Goal: Task Accomplishment & Management: Use online tool/utility

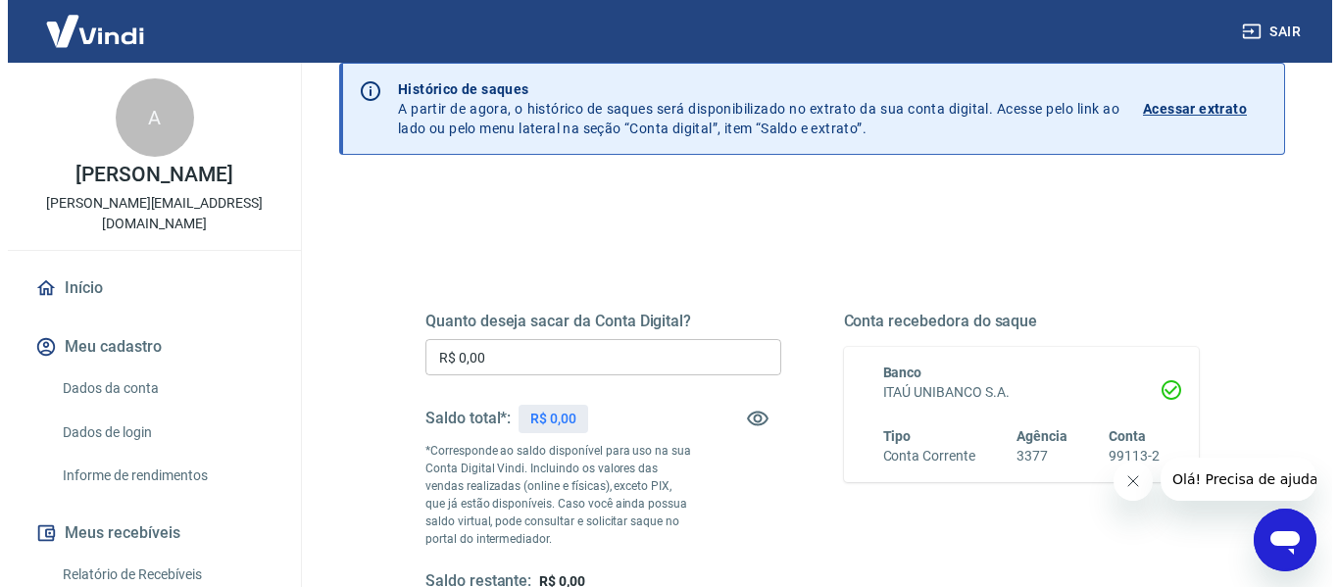
scroll to position [196, 0]
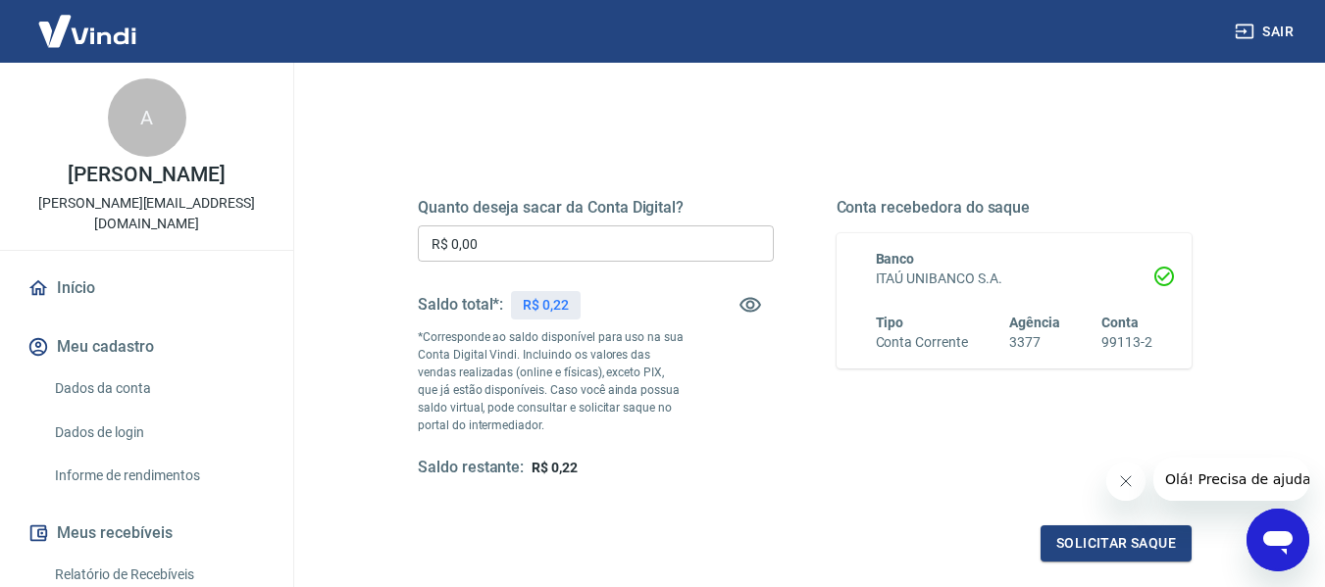
click at [556, 248] on input "R$ 0,00" at bounding box center [596, 243] width 356 height 36
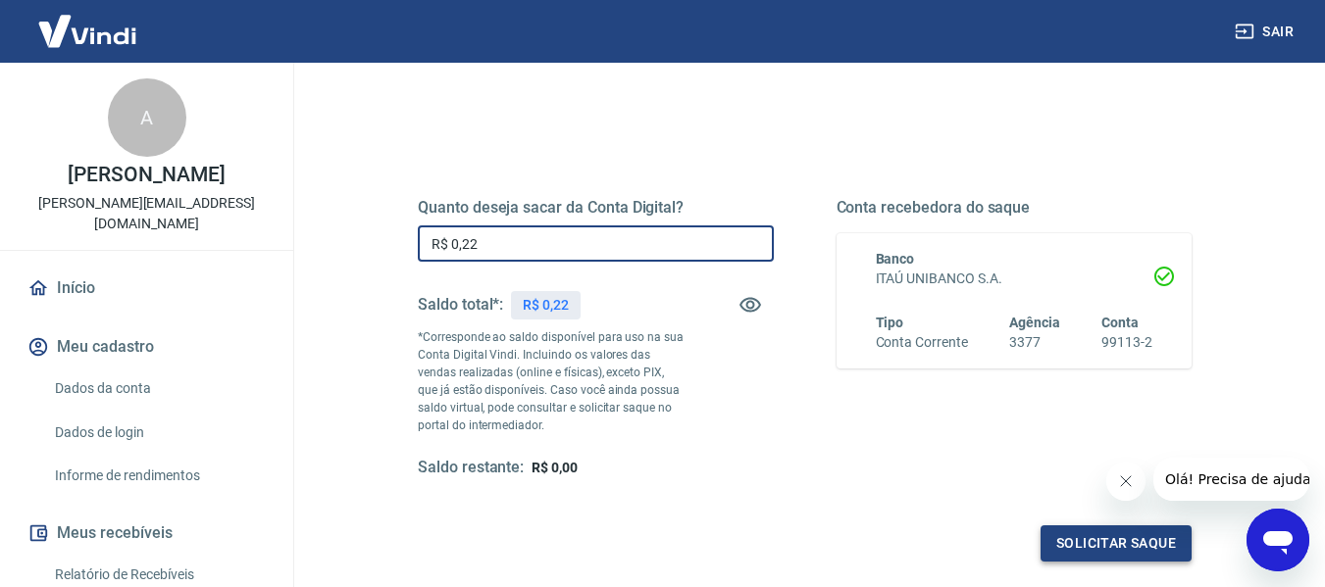
type input "R$ 0,22"
click at [1158, 548] on button "Solicitar saque" at bounding box center [1115, 544] width 151 height 36
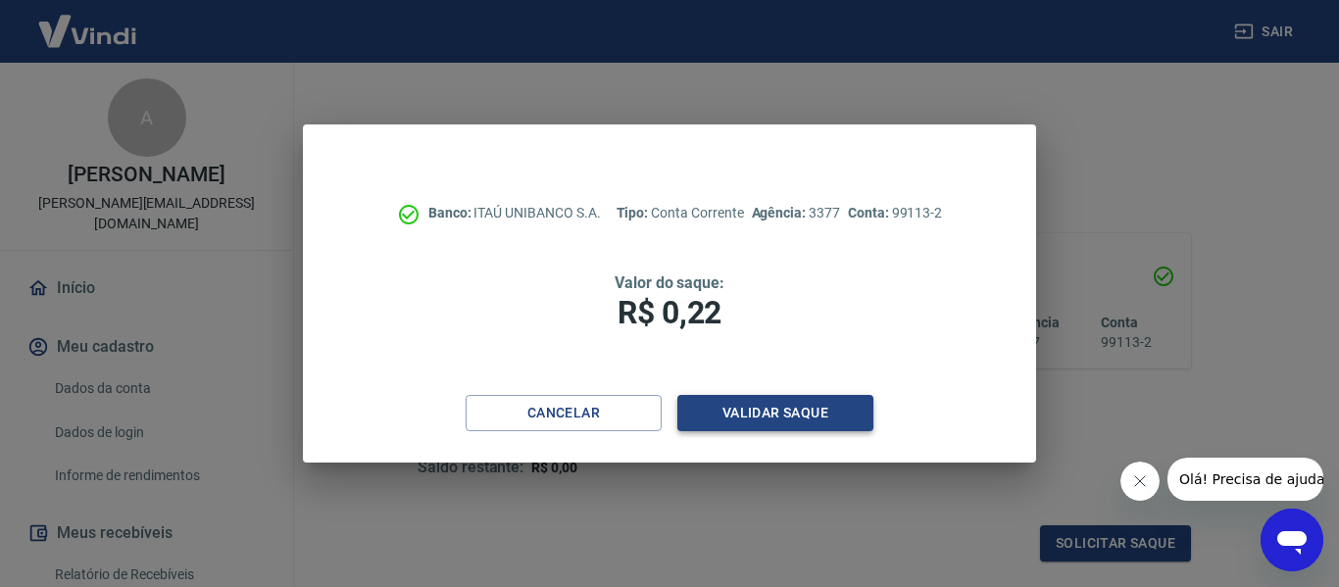
click at [843, 429] on button "Validar saque" at bounding box center [775, 413] width 196 height 36
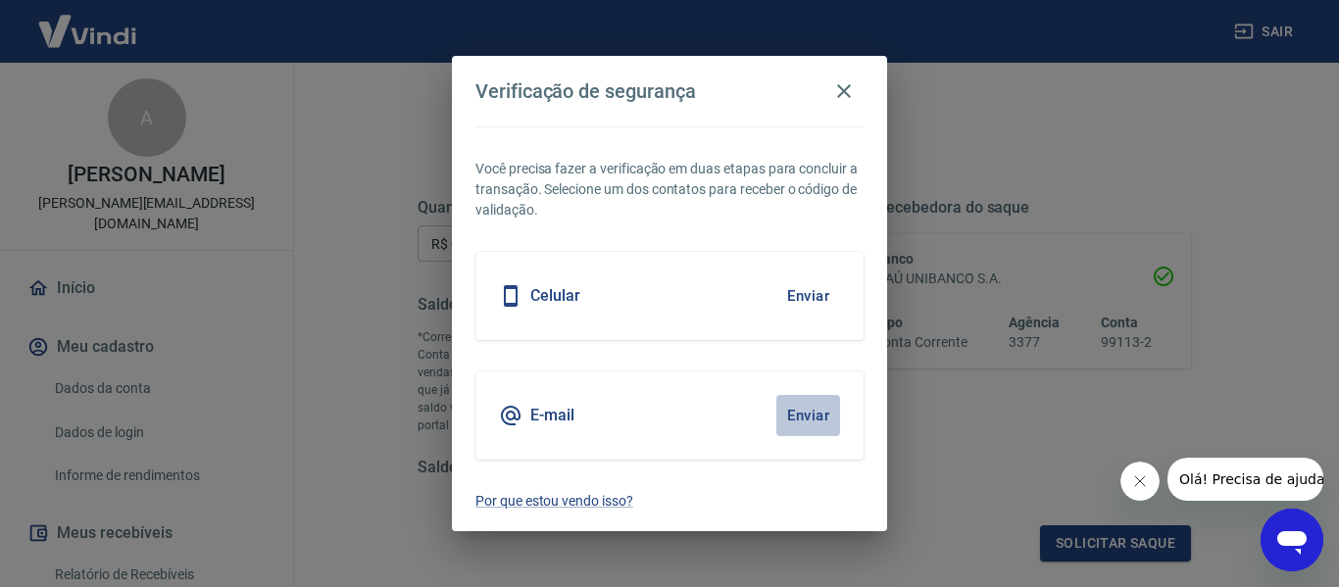
click at [806, 419] on button "Enviar" at bounding box center [808, 415] width 64 height 41
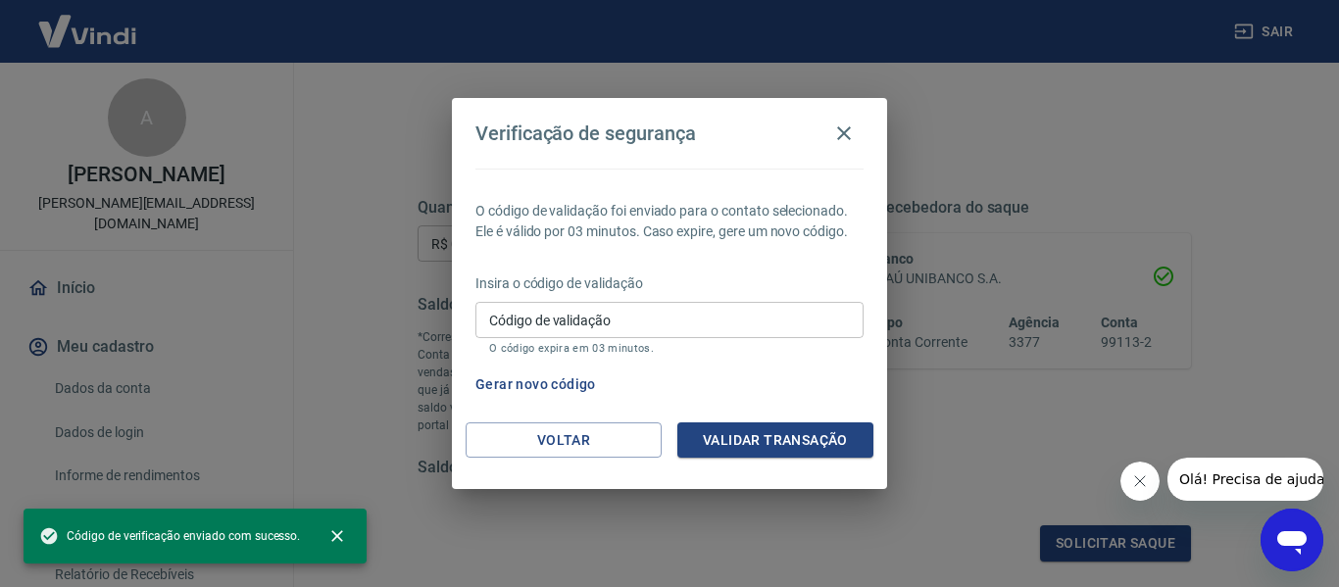
drag, startPoint x: 531, startPoint y: 319, endPoint x: 507, endPoint y: 289, distance: 38.3
click at [512, 293] on div "Insira o código de validação Código de validação Código de validação O código e…" at bounding box center [670, 316] width 388 height 85
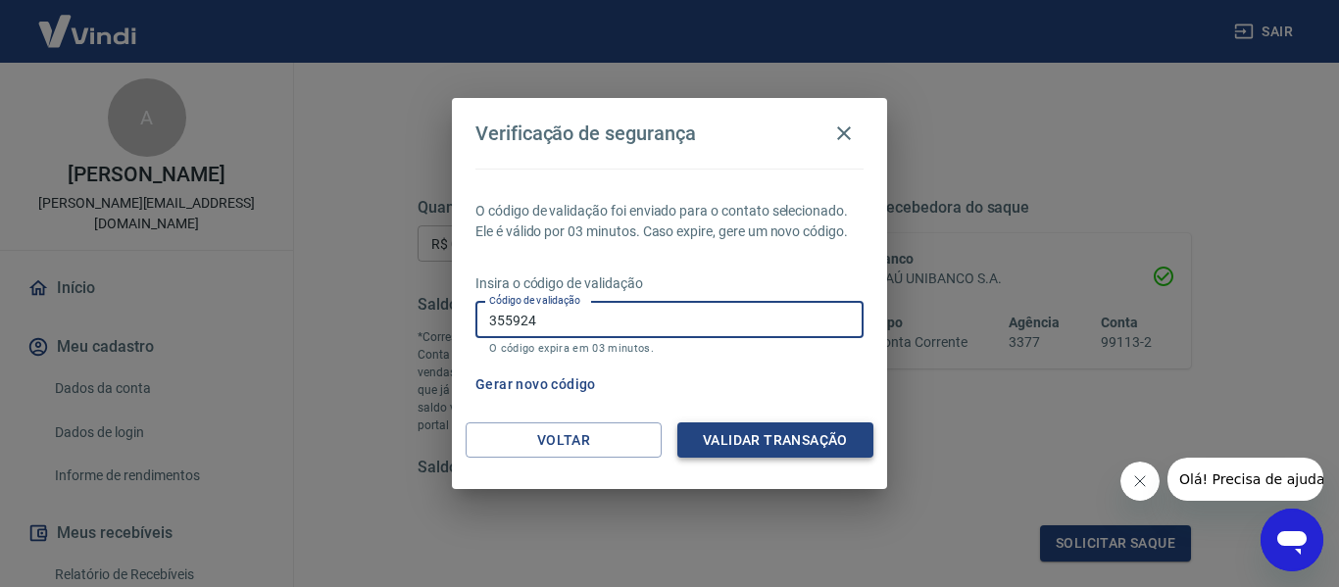
type input "355924"
drag, startPoint x: 720, startPoint y: 454, endPoint x: 758, endPoint y: 370, distance: 92.6
click at [721, 452] on button "Validar transação" at bounding box center [775, 441] width 196 height 36
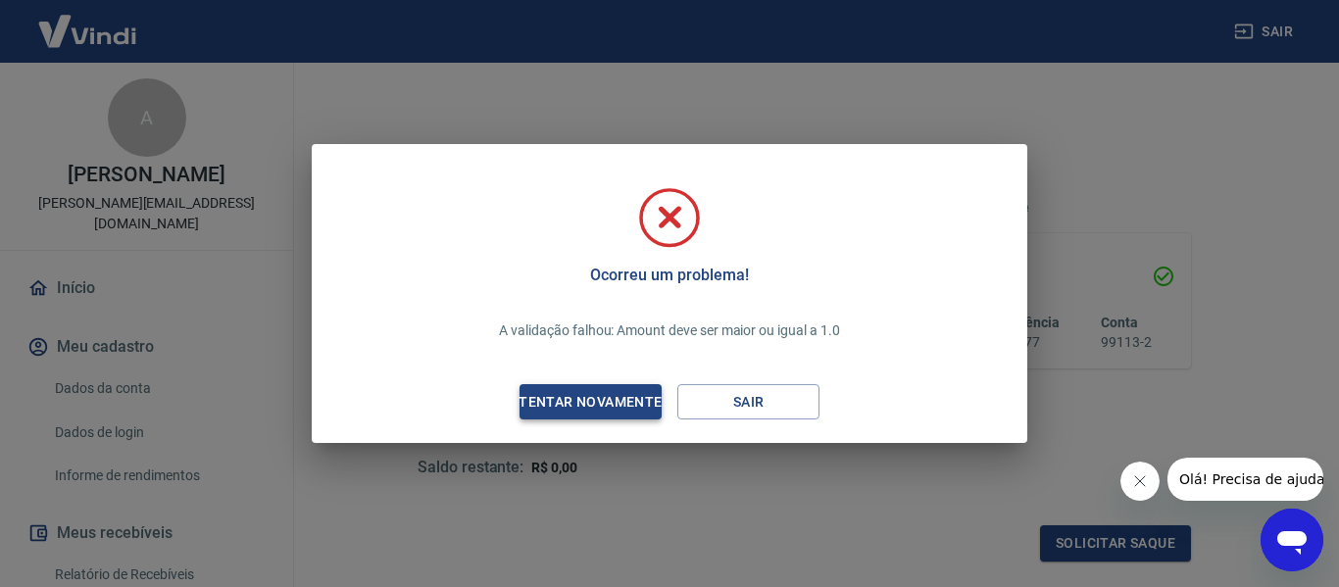
click at [659, 410] on div "Tentar novamente" at bounding box center [590, 402] width 190 height 25
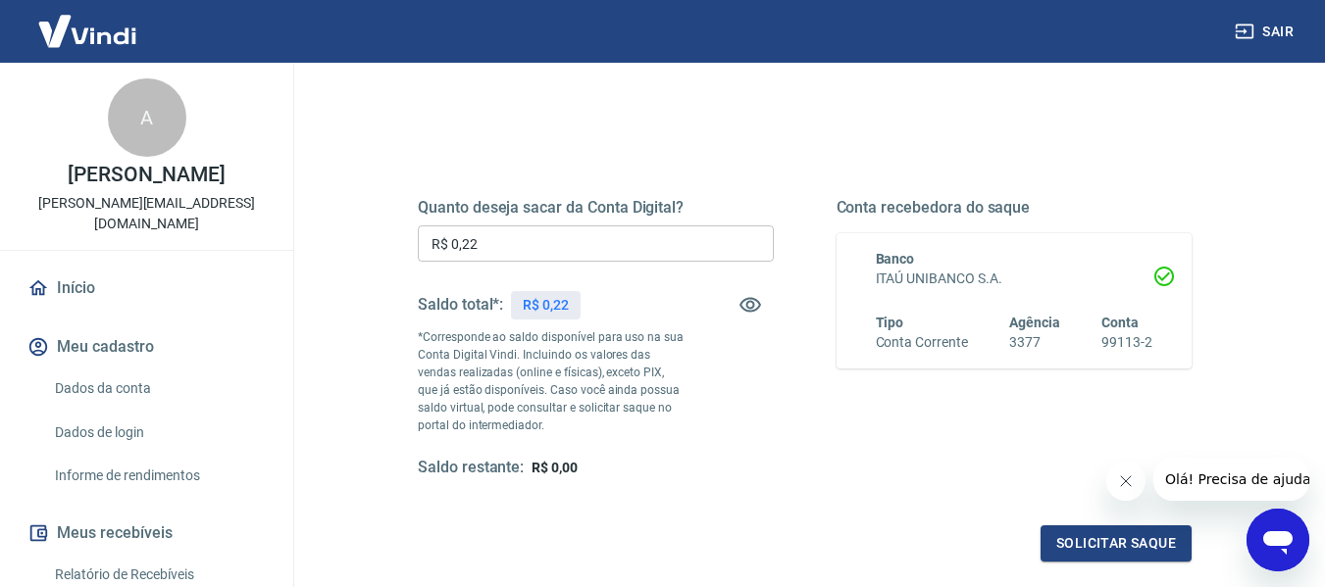
click at [533, 260] on input "R$ 0,22" at bounding box center [596, 243] width 356 height 36
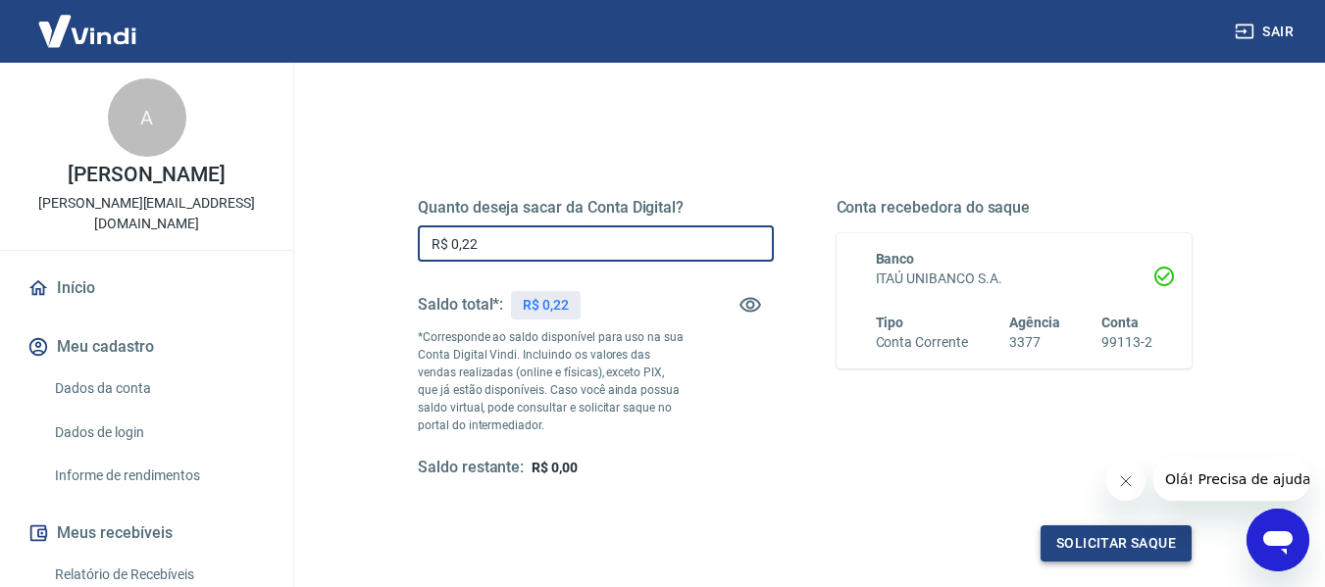
click at [1106, 550] on button "Solicitar saque" at bounding box center [1115, 544] width 151 height 36
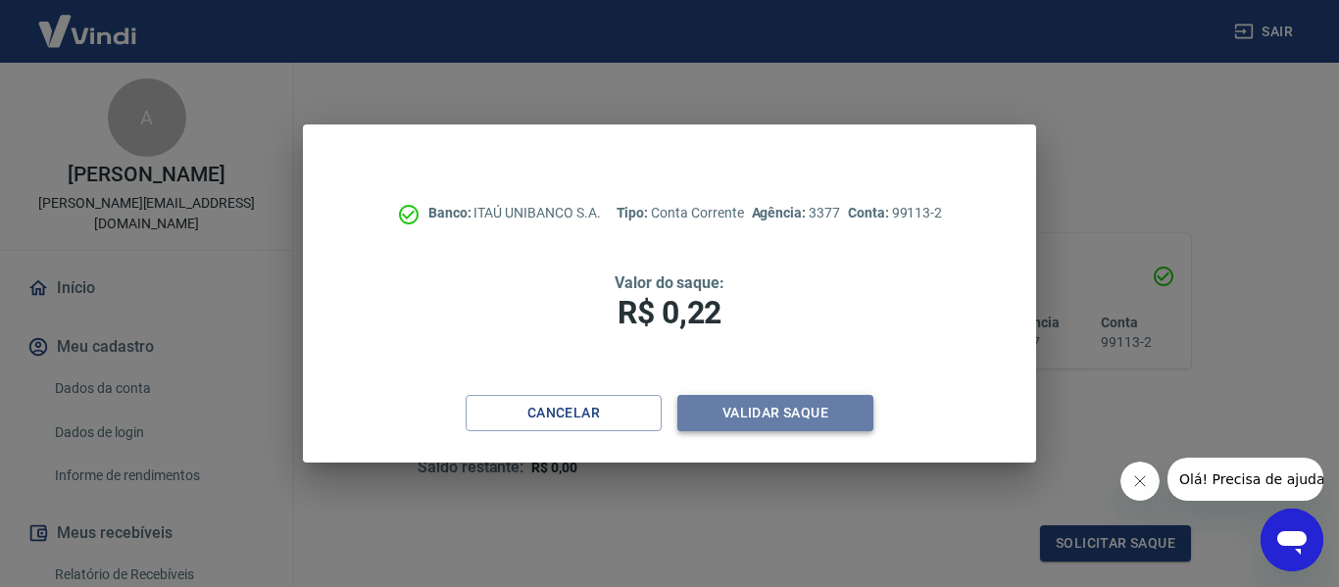
click at [776, 409] on button "Validar saque" at bounding box center [775, 413] width 196 height 36
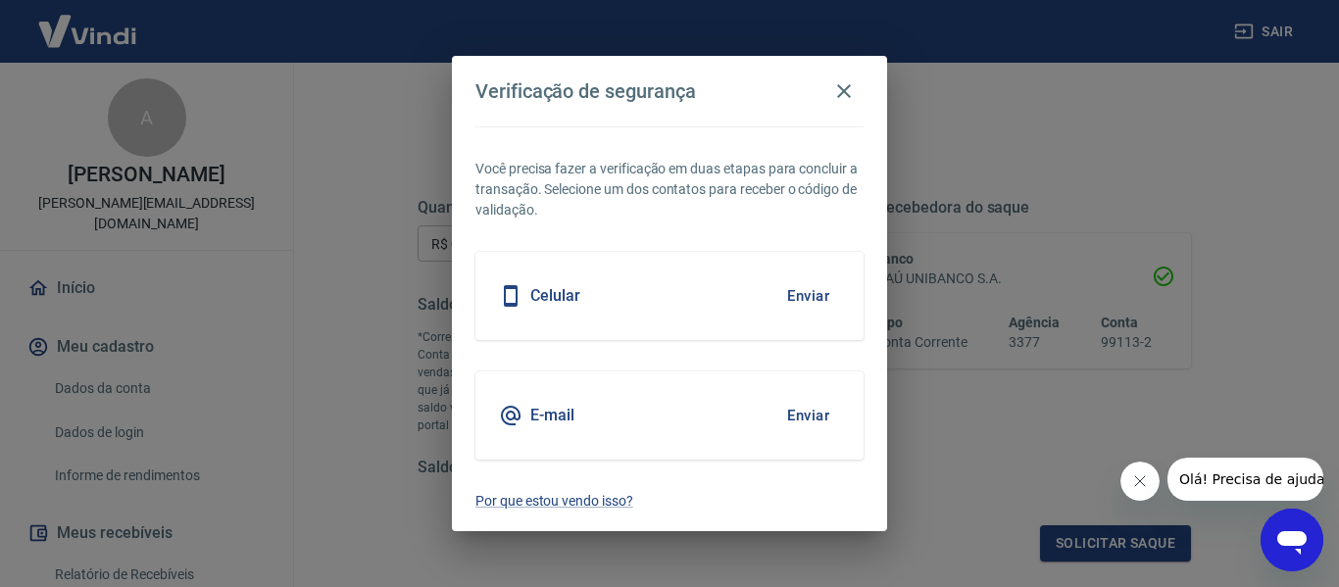
click at [805, 420] on button "Enviar" at bounding box center [808, 415] width 64 height 41
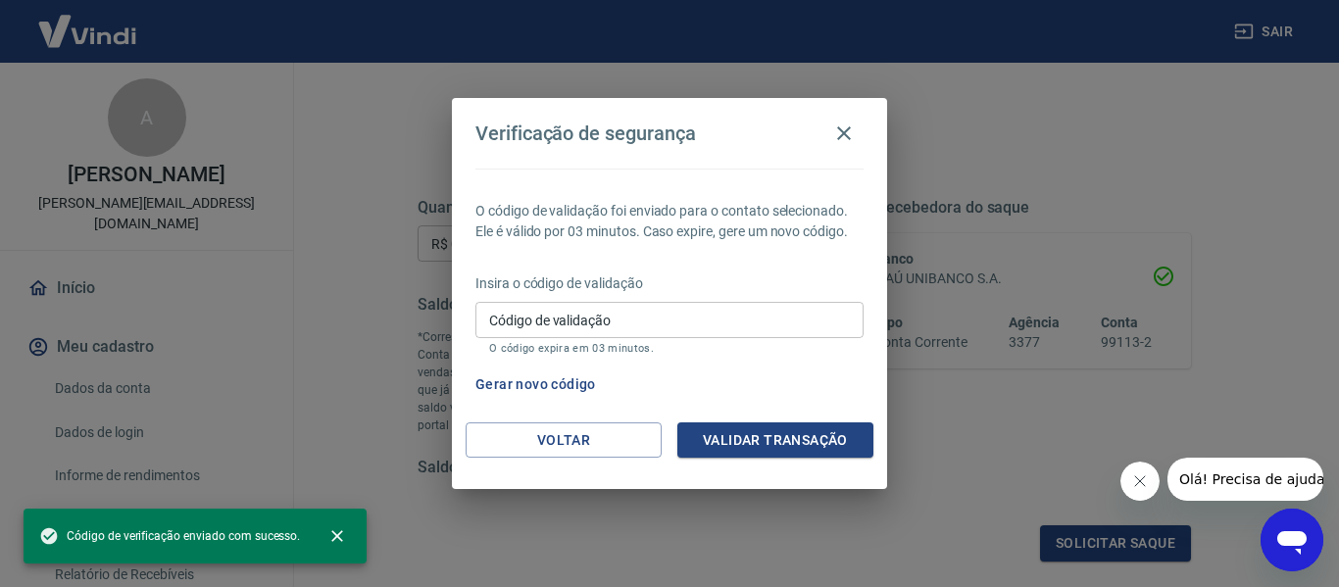
click at [576, 320] on input "Código de validação" at bounding box center [670, 320] width 388 height 36
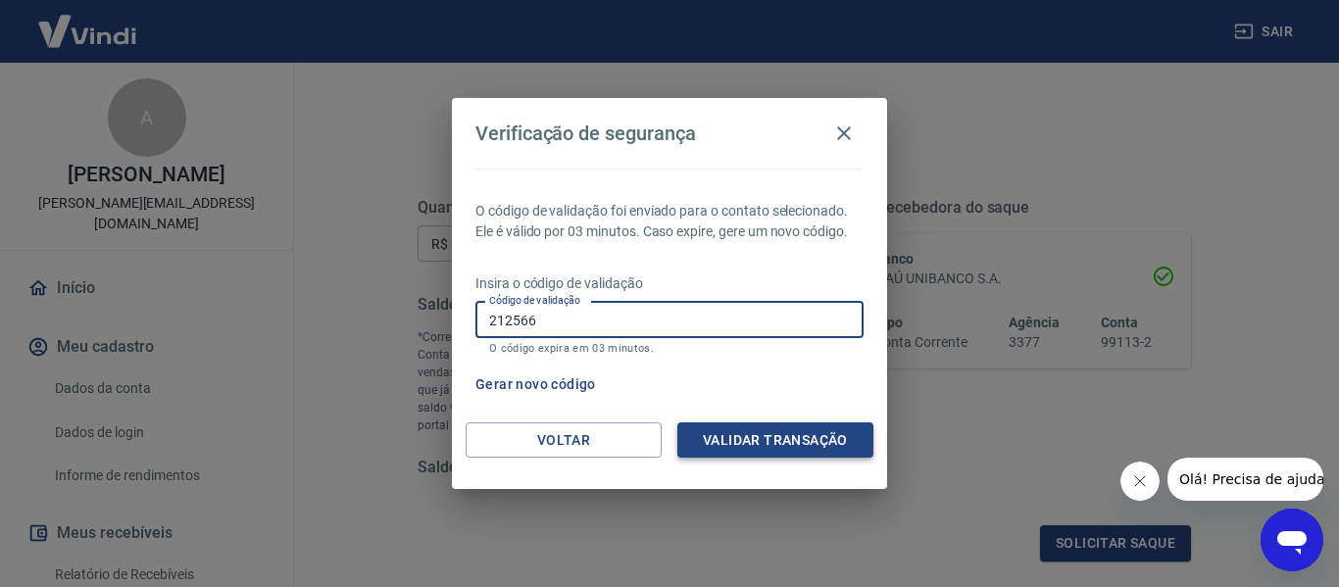
type input "212566"
click at [806, 442] on button "Validar transação" at bounding box center [775, 441] width 196 height 36
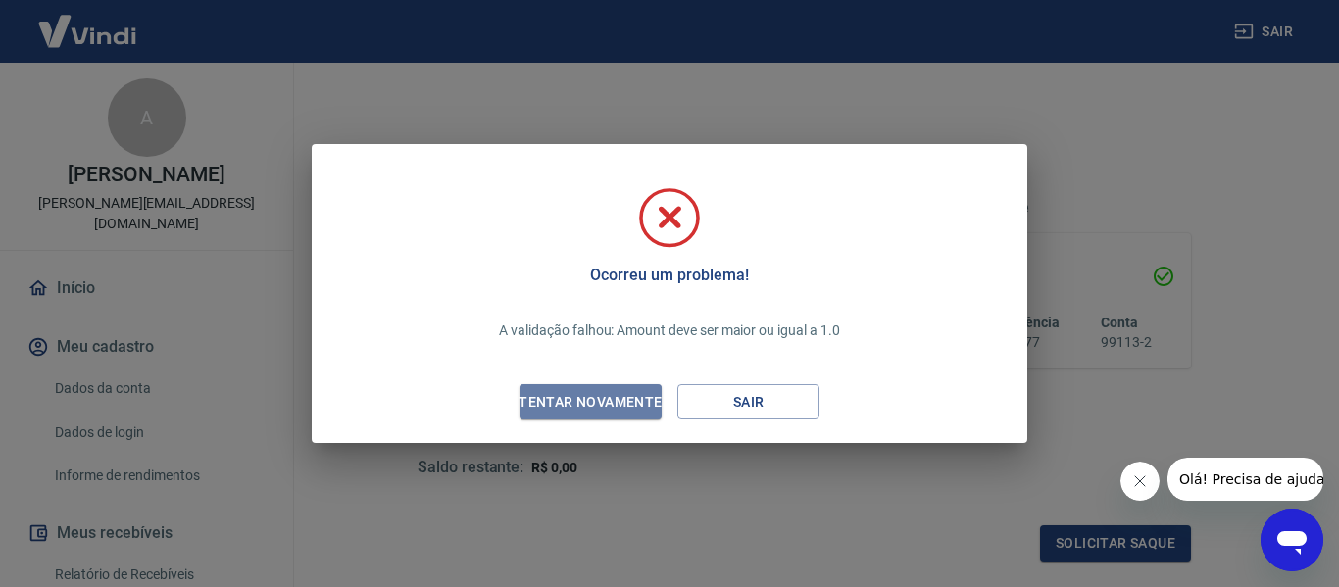
drag, startPoint x: 623, startPoint y: 401, endPoint x: 592, endPoint y: 388, distance: 33.0
click at [622, 401] on div "Tentar novamente" at bounding box center [590, 402] width 190 height 25
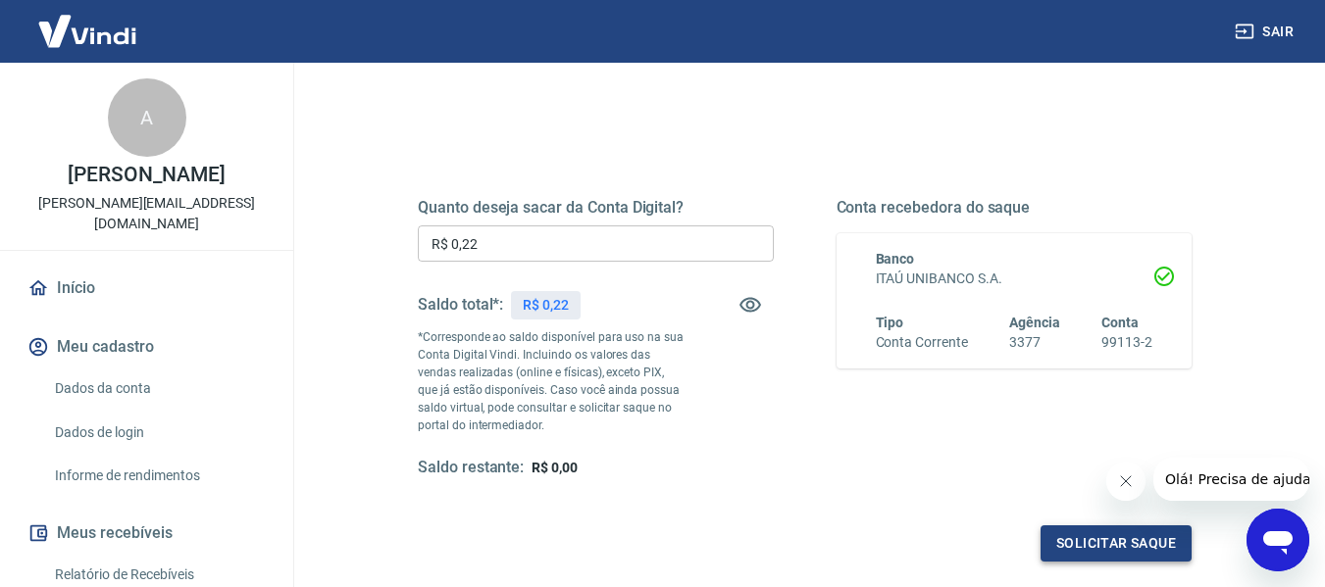
click at [1124, 541] on button "Solicitar saque" at bounding box center [1115, 544] width 151 height 36
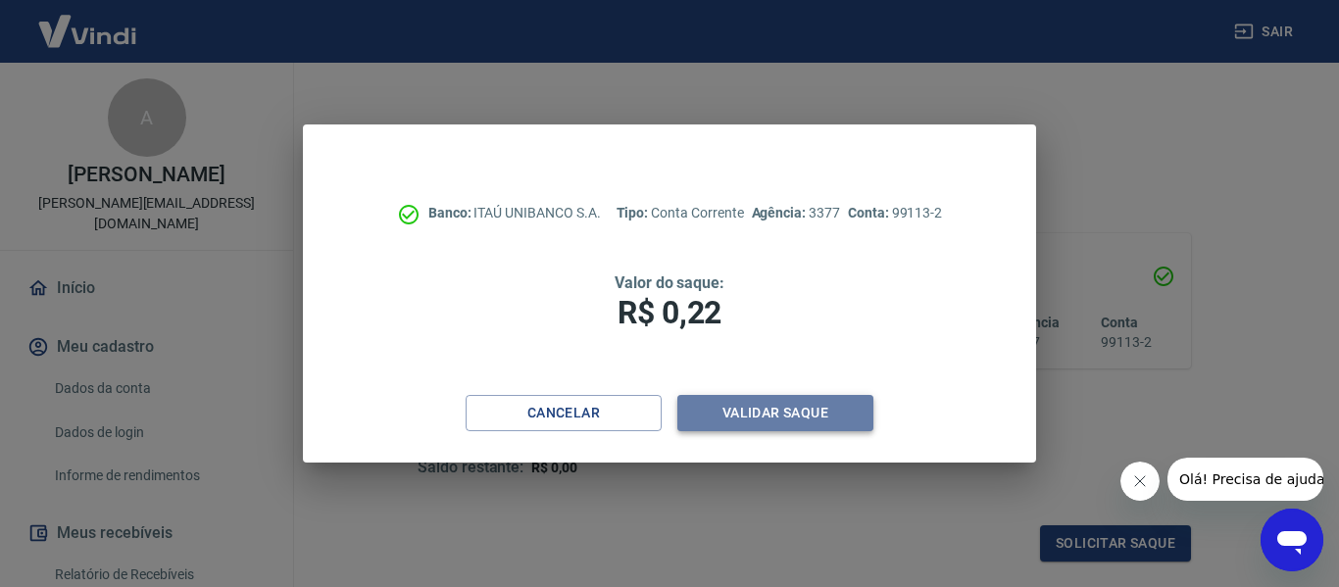
click at [752, 413] on button "Validar saque" at bounding box center [775, 413] width 196 height 36
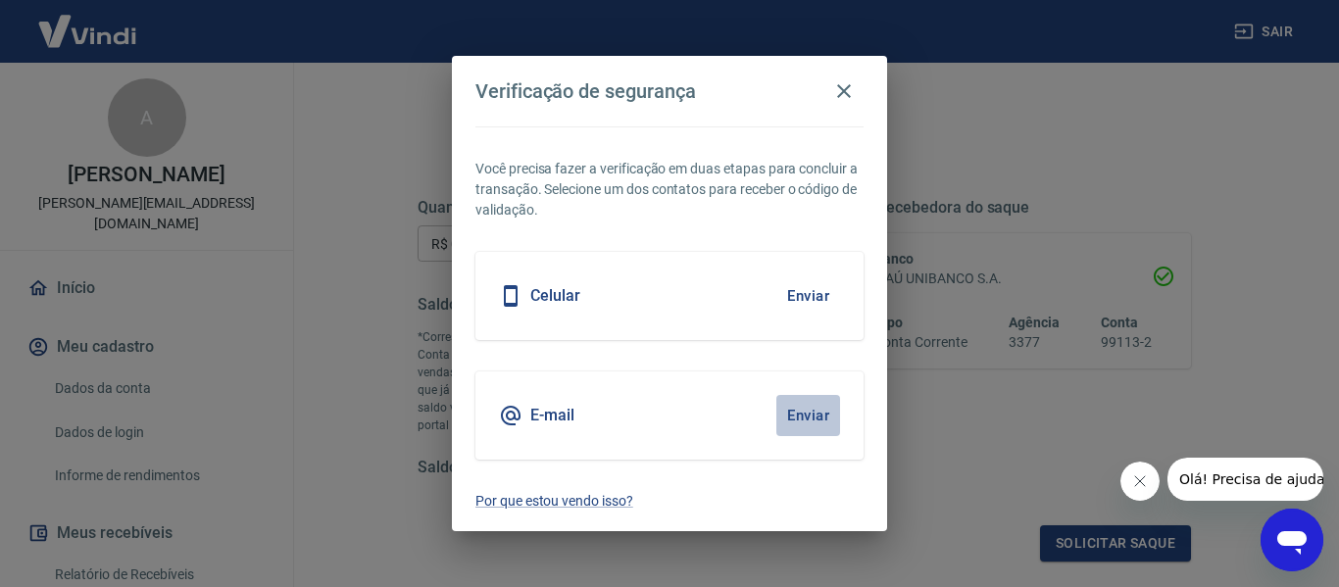
click at [817, 412] on button "Enviar" at bounding box center [808, 415] width 64 height 41
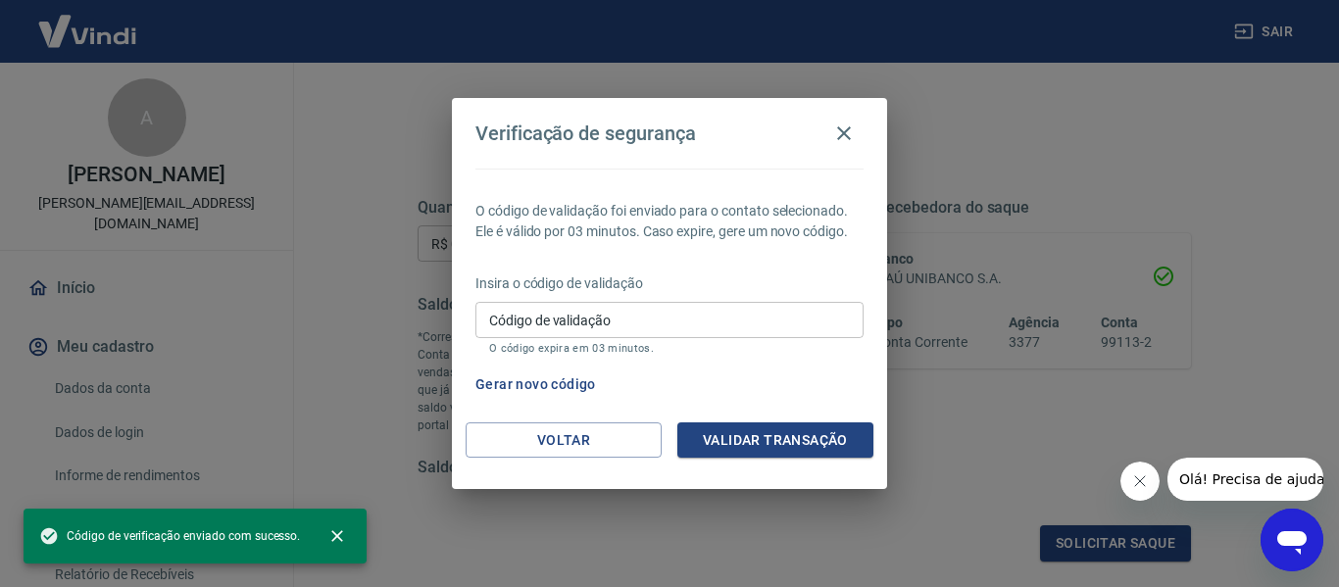
click at [658, 329] on input "Código de validação" at bounding box center [670, 320] width 388 height 36
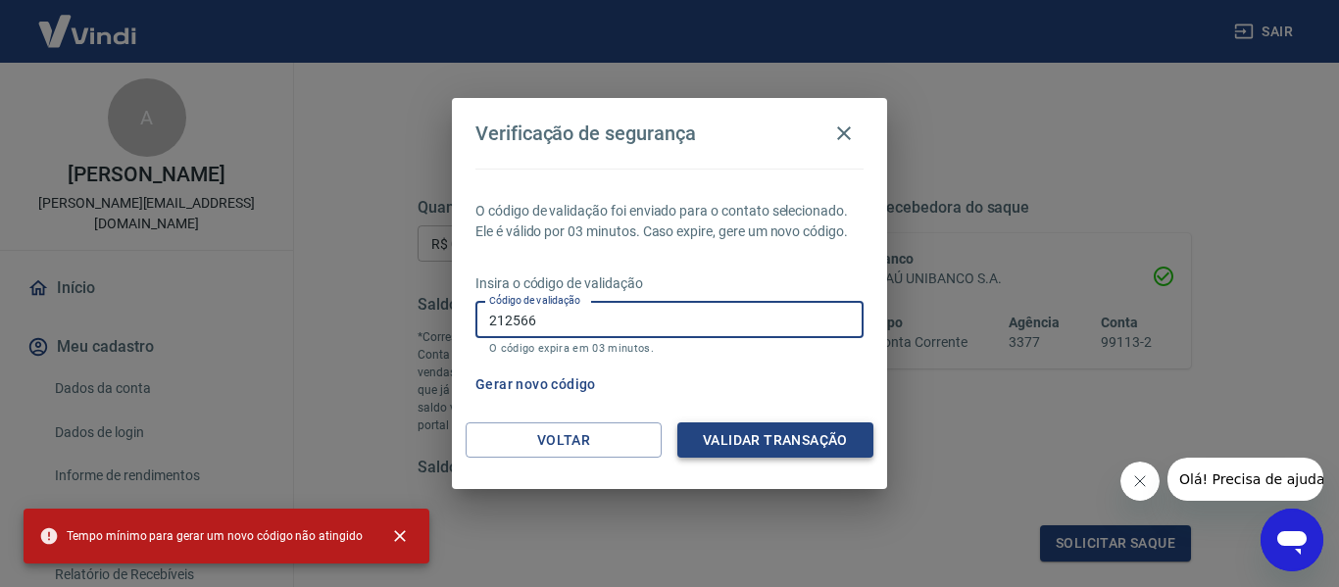
type input "212566"
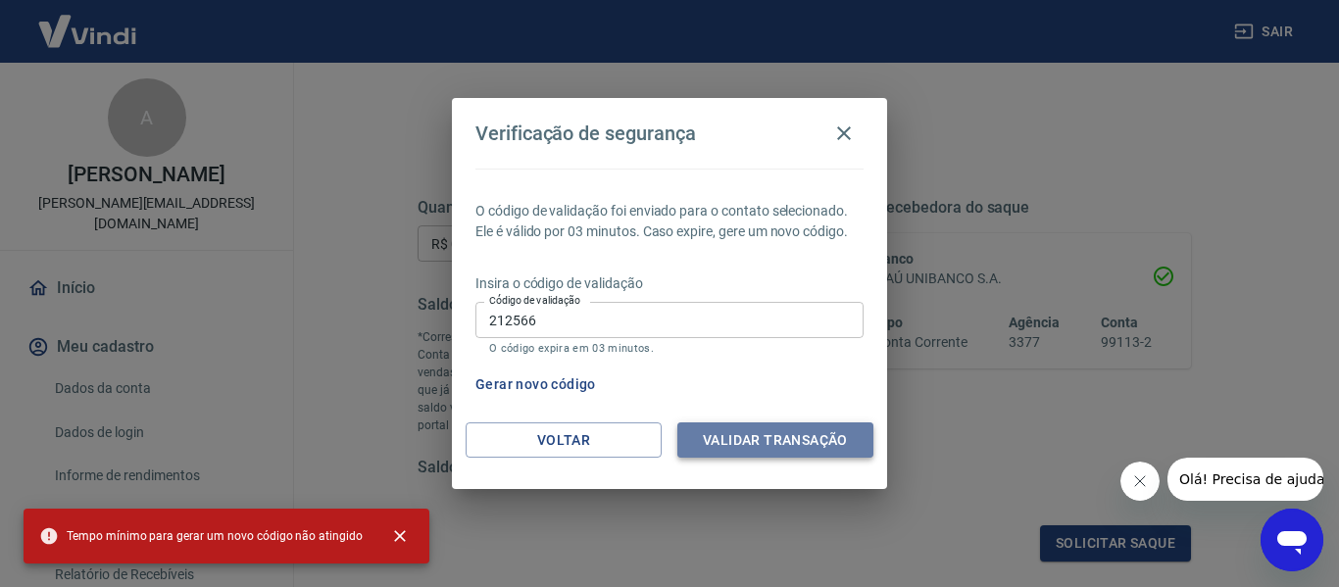
click at [771, 439] on button "Validar transação" at bounding box center [775, 441] width 196 height 36
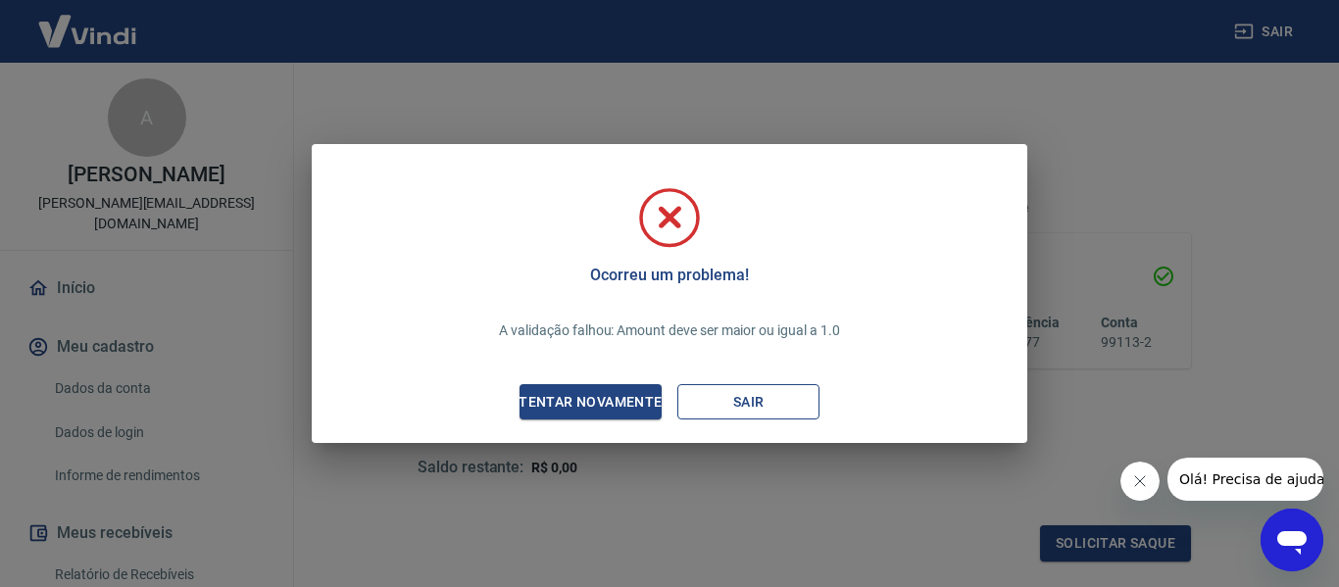
click at [793, 405] on button "Sair" at bounding box center [748, 402] width 142 height 36
